Goal: Find specific page/section: Find specific page/section

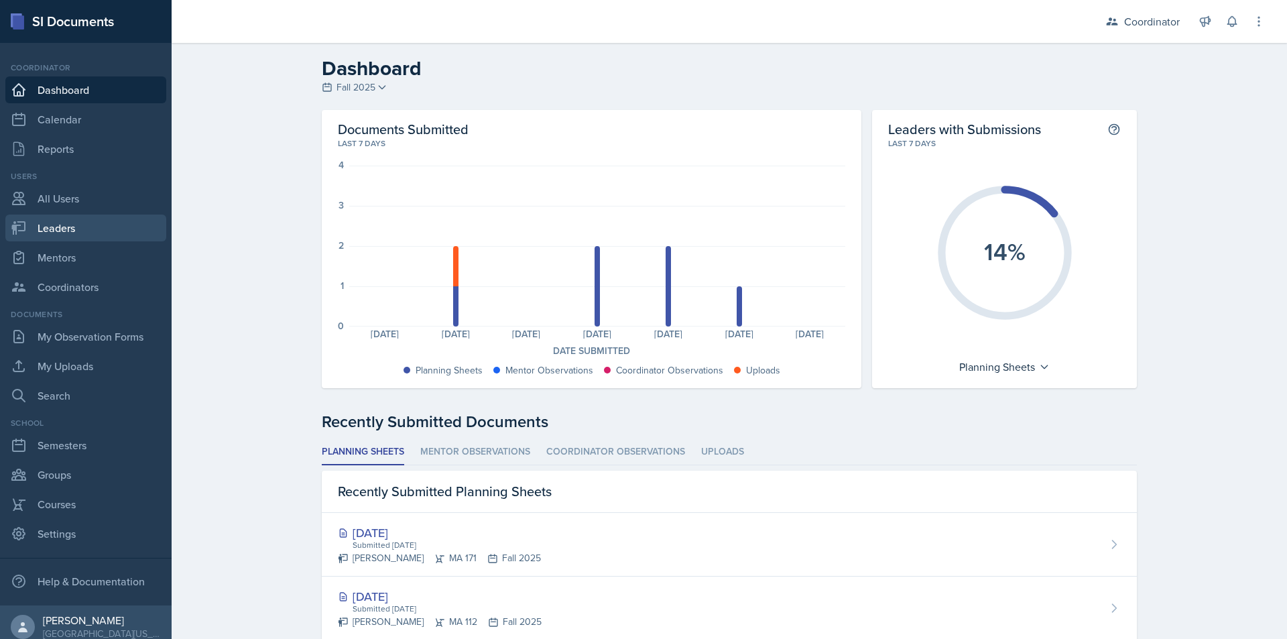
click at [66, 231] on link "Leaders" at bounding box center [85, 228] width 161 height 27
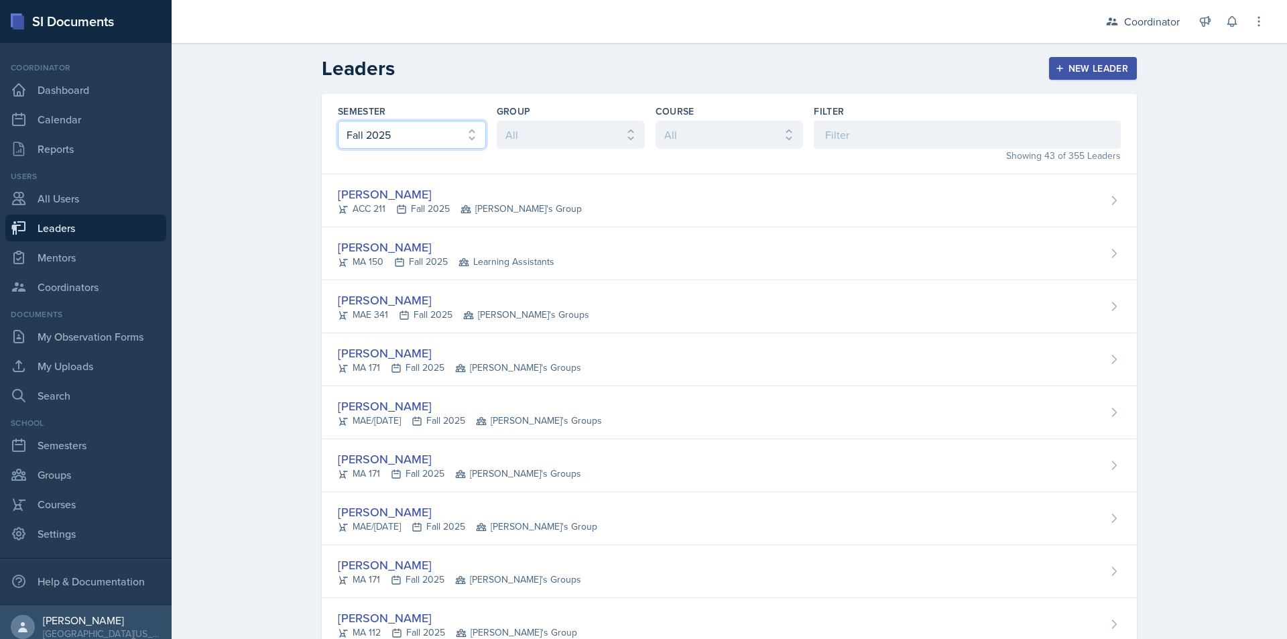
click at [375, 140] on select "All Fall 2025 Spring 2025 Fall 2024 Spring 2024 Fall 2023 Spring 2023 Fall 2022…" at bounding box center [412, 135] width 148 height 28
select select "8c3db506-cd10-4819-a085-b8ca3b52d6db"
click at [338, 121] on select "All Fall 2025 Spring 2025 Fall 2024 Spring 2024 Fall 2023 Spring 2023 Fall 2022…" at bounding box center [412, 135] width 148 height 28
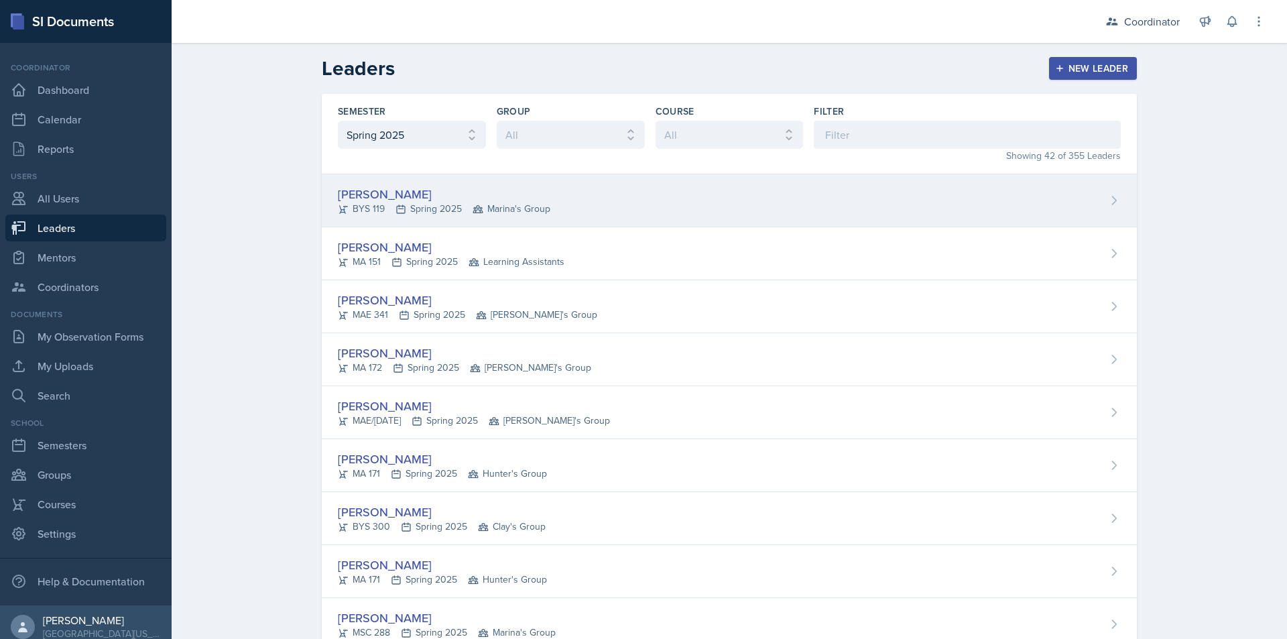
click at [723, 208] on div "[PERSON_NAME] BYS 119 Spring 2025 Marina's Group" at bounding box center [729, 200] width 815 height 53
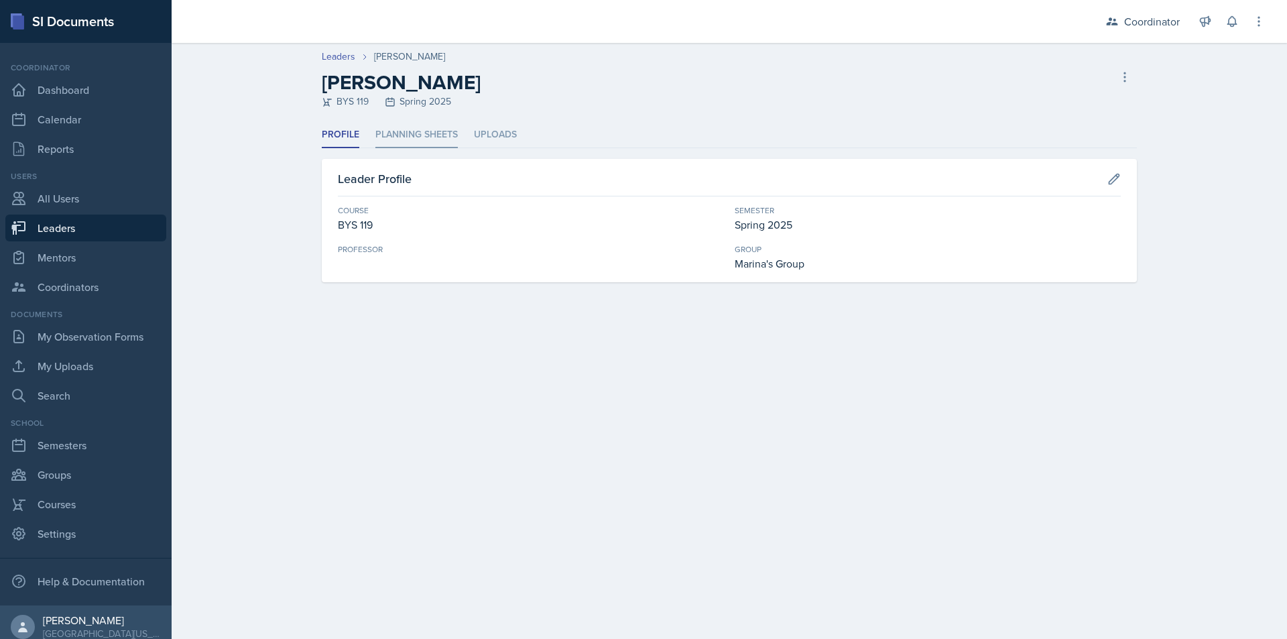
click at [416, 136] on li "Planning Sheets" at bounding box center [416, 135] width 82 height 26
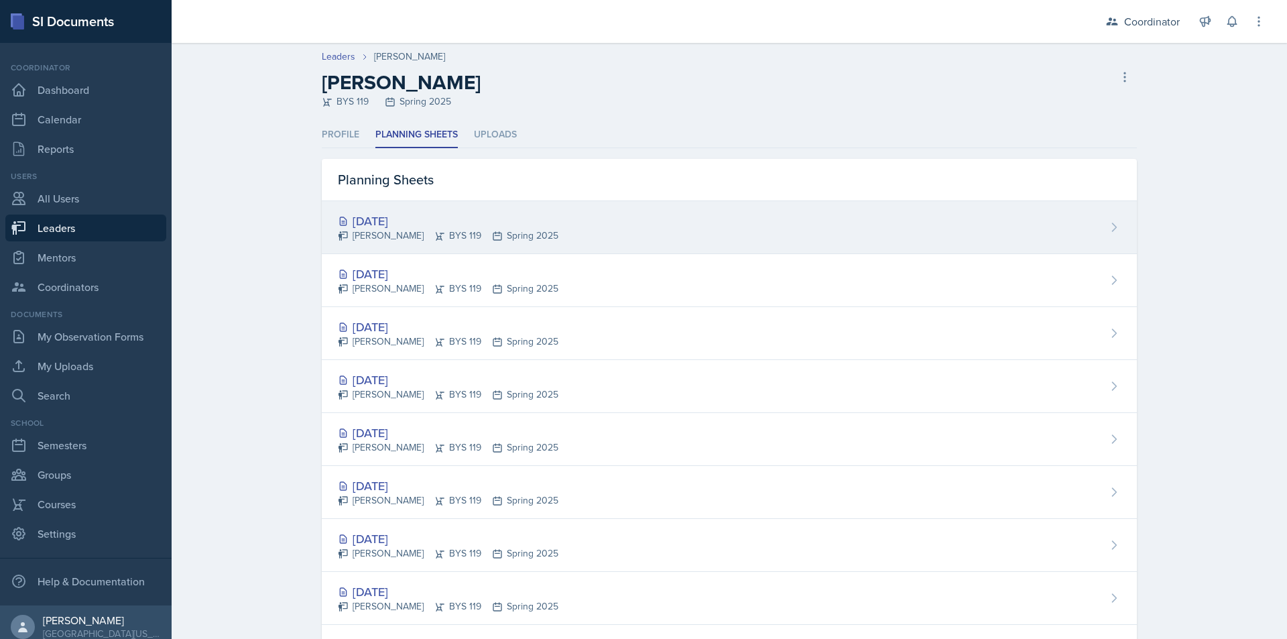
click at [717, 233] on div "[DATE] [PERSON_NAME] BYS 119 Spring 2025" at bounding box center [729, 227] width 815 height 53
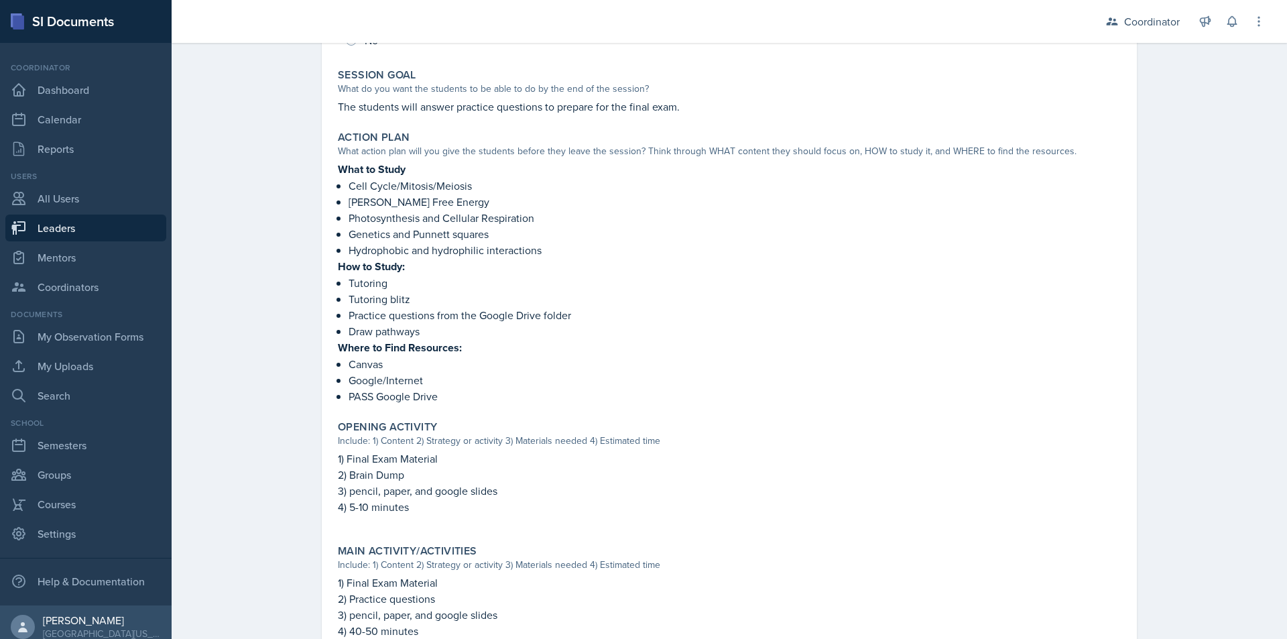
scroll to position [268, 0]
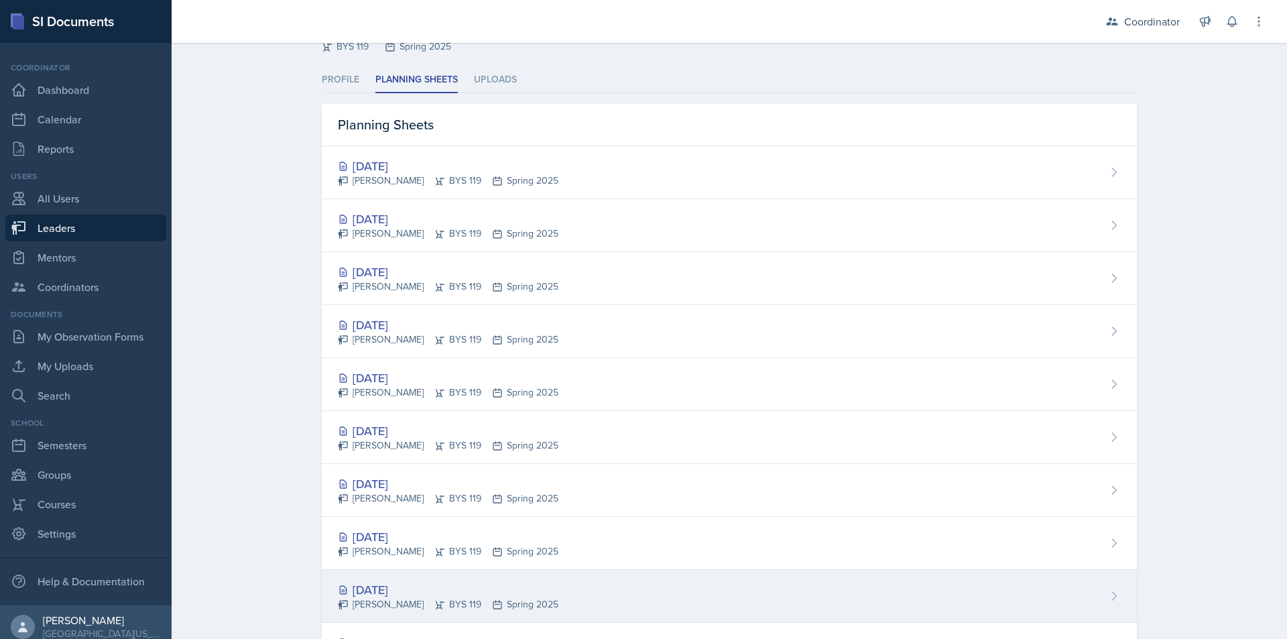
scroll to position [268, 0]
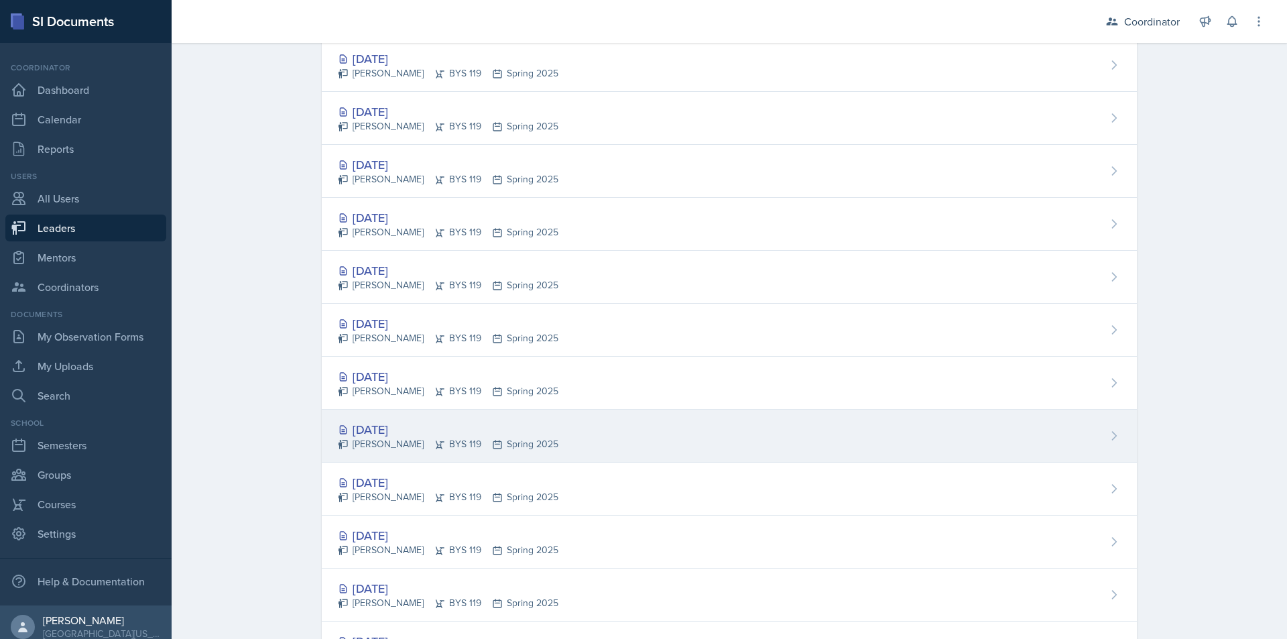
click at [674, 415] on div "[DATE] [PERSON_NAME] BYS 119 Spring 2025" at bounding box center [729, 436] width 815 height 53
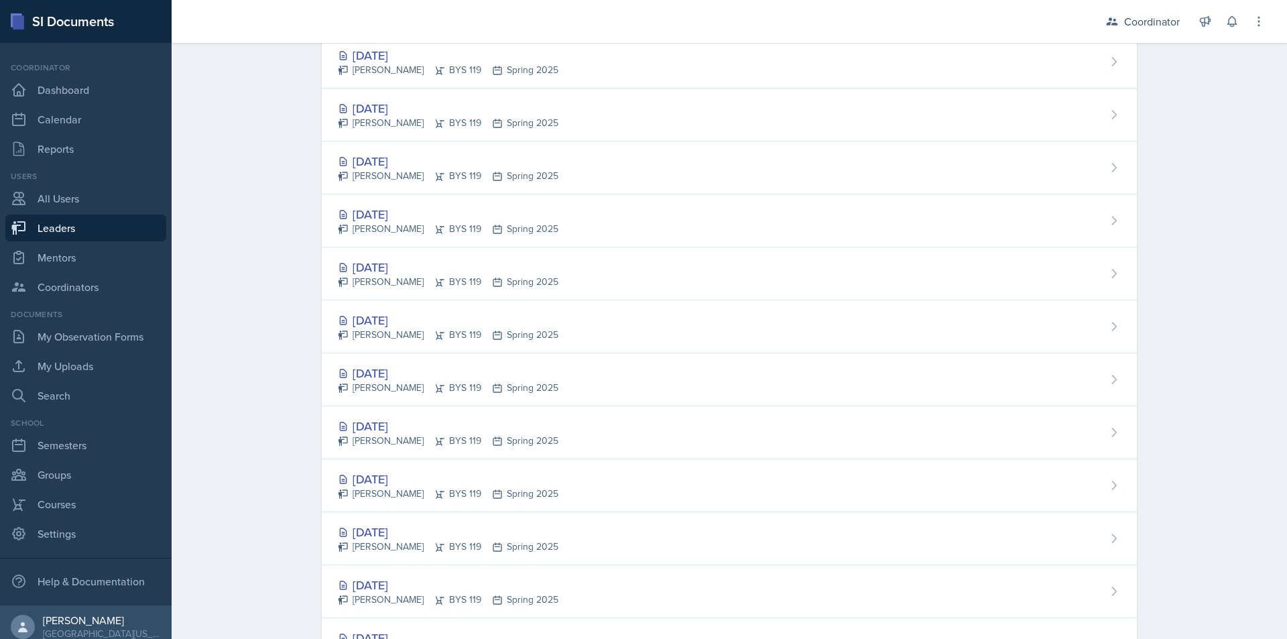
scroll to position [804, 0]
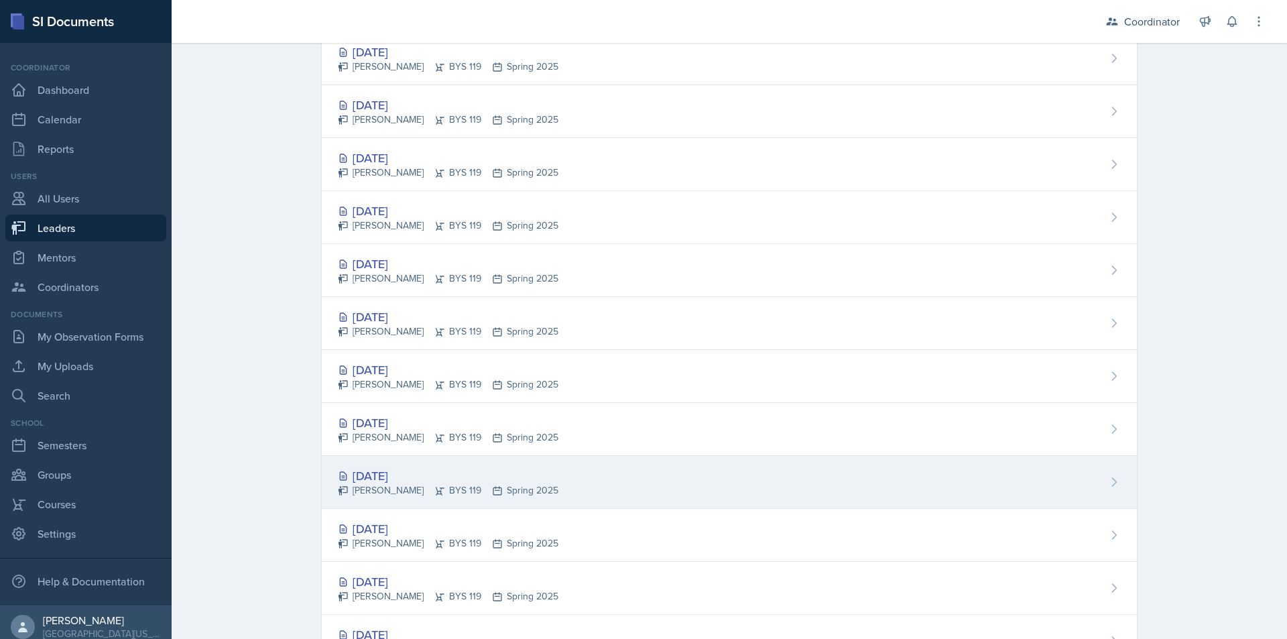
click at [665, 489] on div "[DATE] [PERSON_NAME] BYS 119 Spring 2025" at bounding box center [729, 482] width 815 height 53
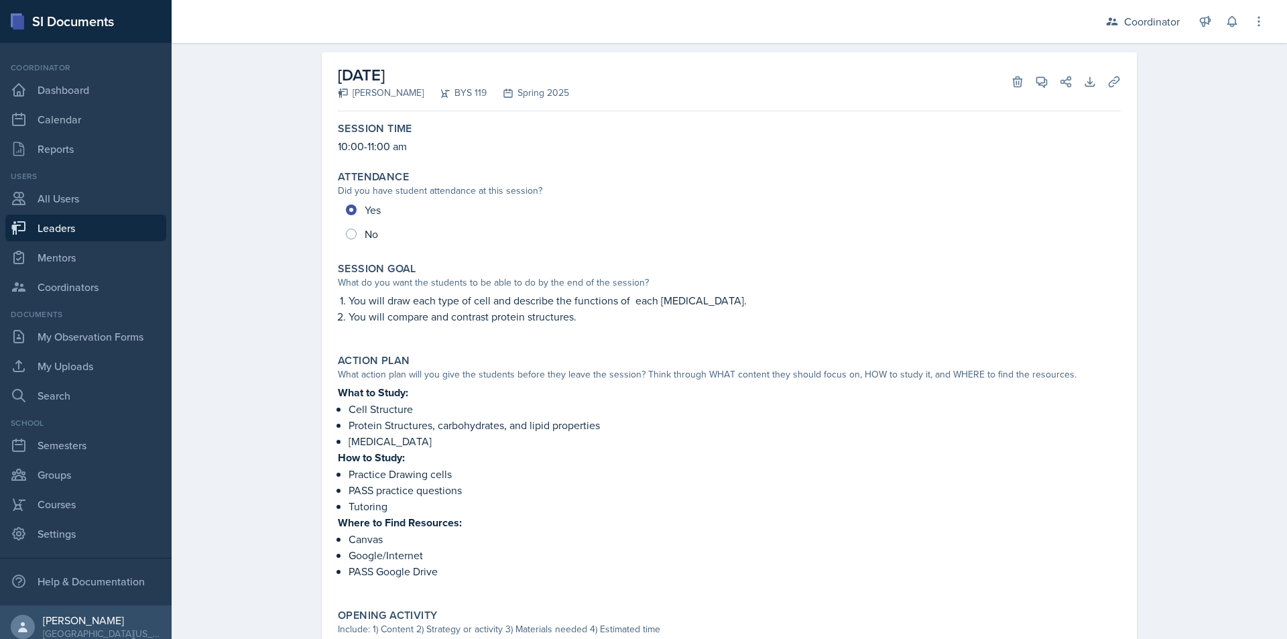
scroll to position [134, 0]
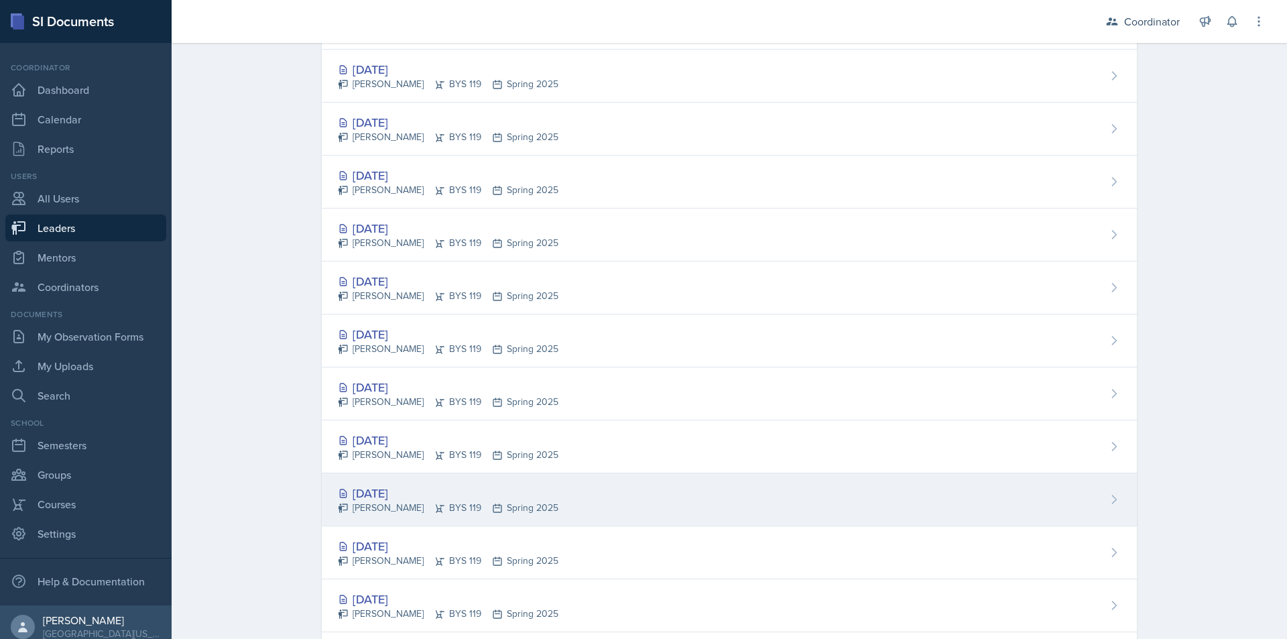
scroll to position [804, 0]
